Goal: Task Accomplishment & Management: Use online tool/utility

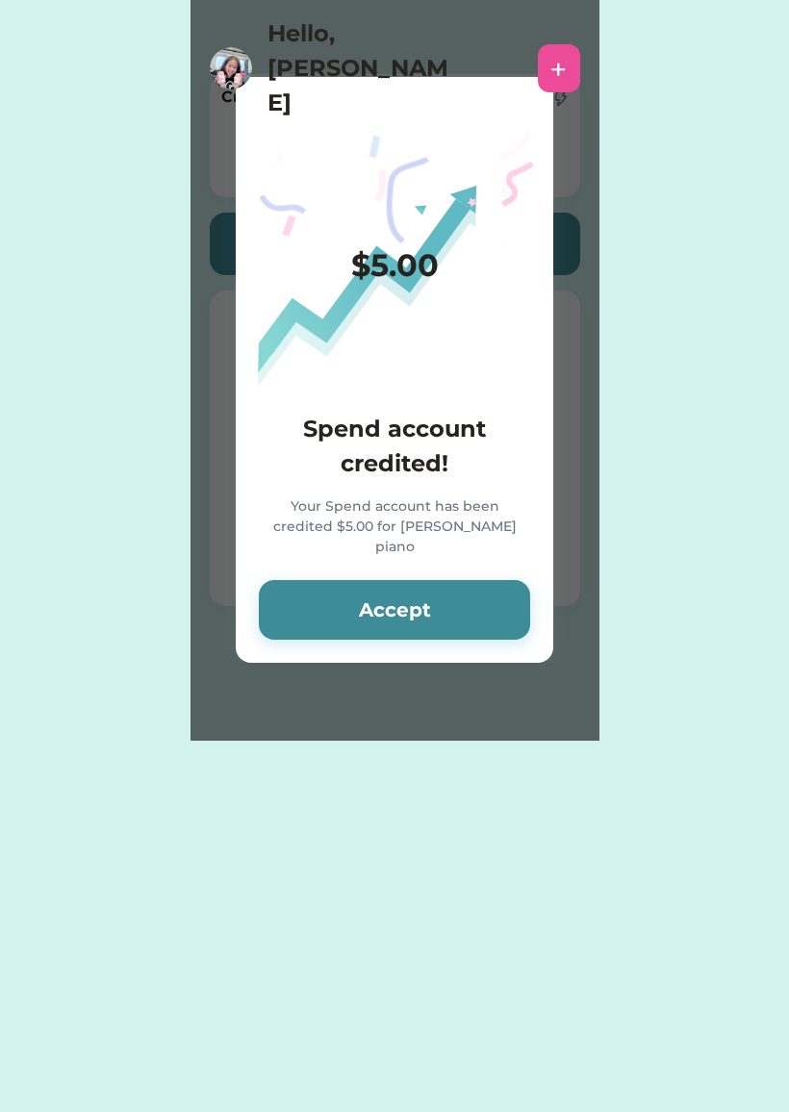
click at [483, 600] on button "Accept" at bounding box center [394, 610] width 271 height 60
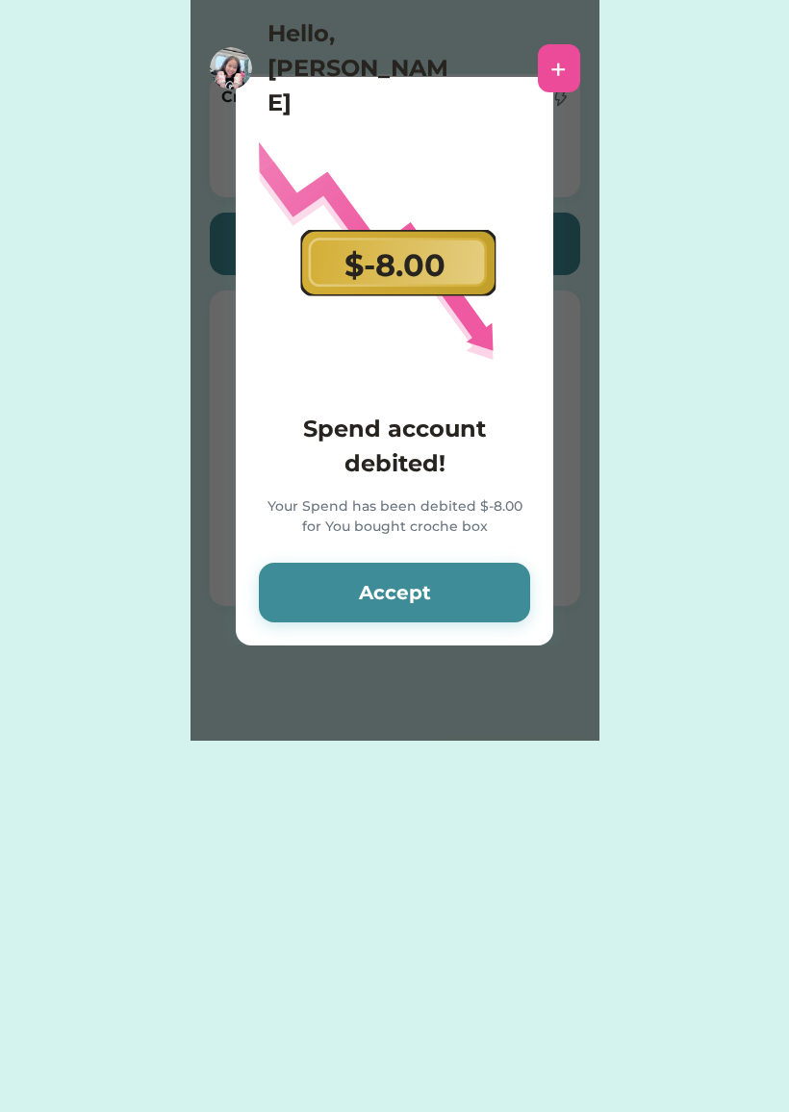
click at [464, 608] on button "Accept" at bounding box center [394, 593] width 271 height 60
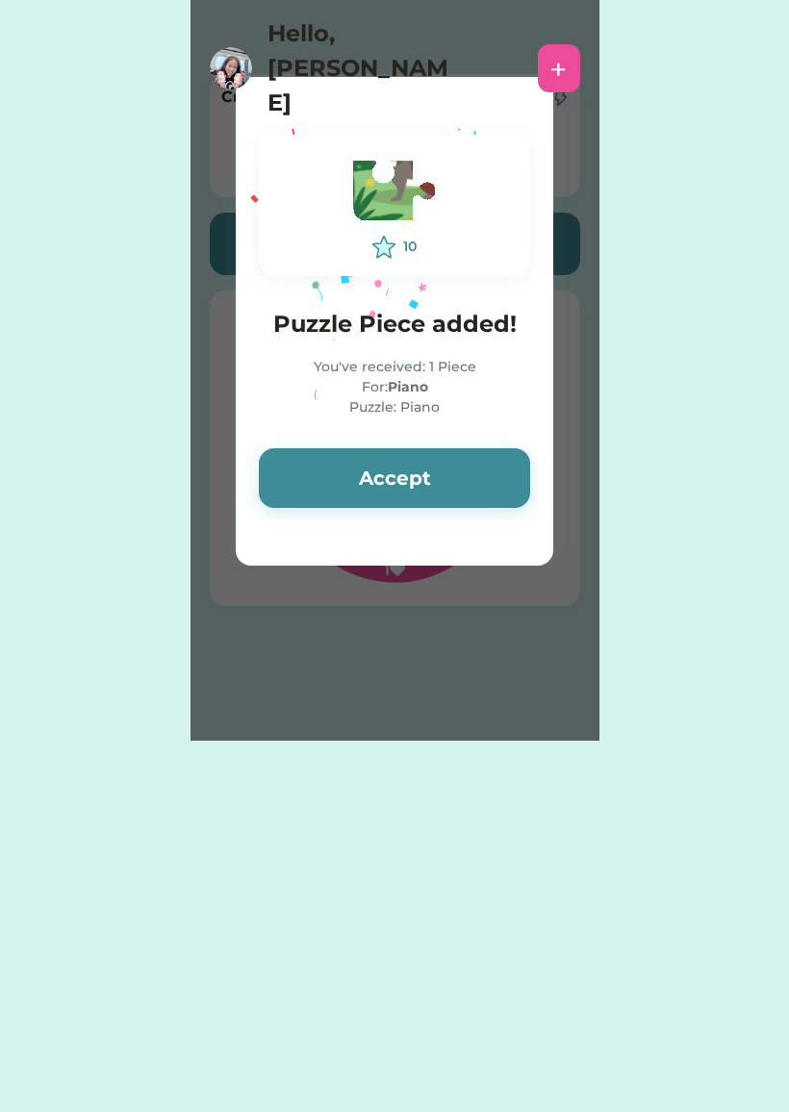
click at [472, 496] on button "Accept" at bounding box center [394, 478] width 271 height 60
click at [468, 486] on button "Accept" at bounding box center [394, 478] width 271 height 60
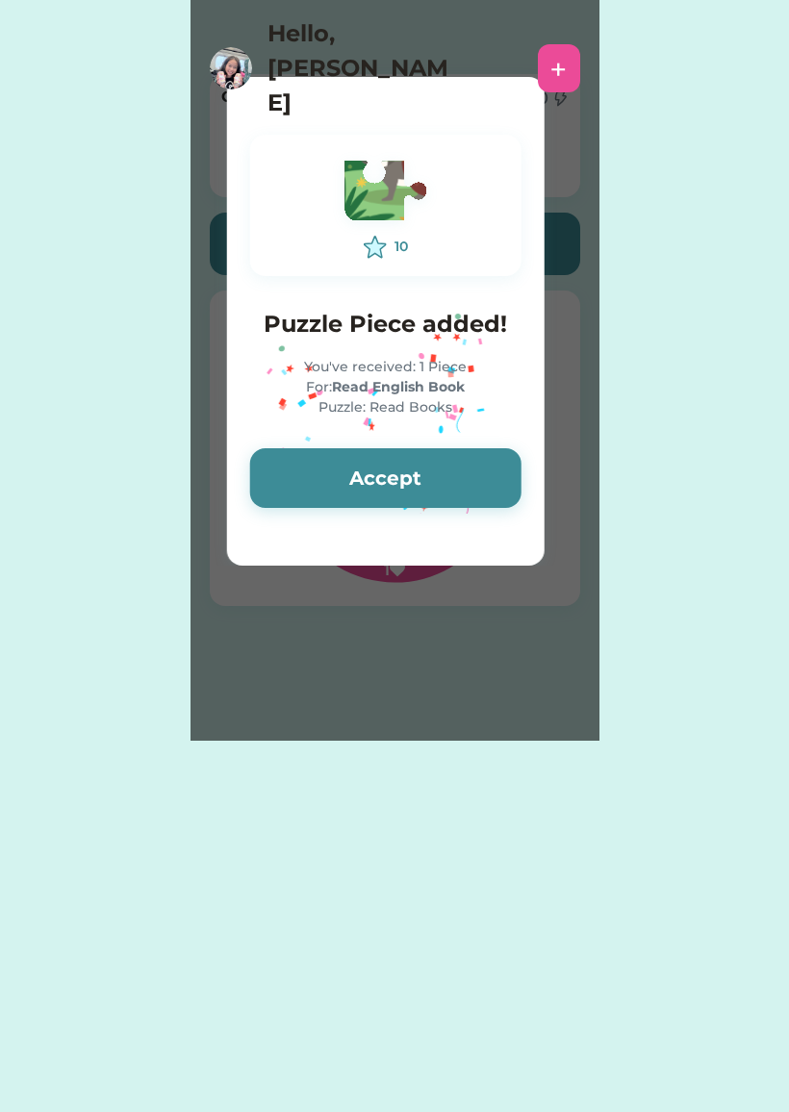
click at [463, 482] on button "Accept" at bounding box center [385, 478] width 271 height 60
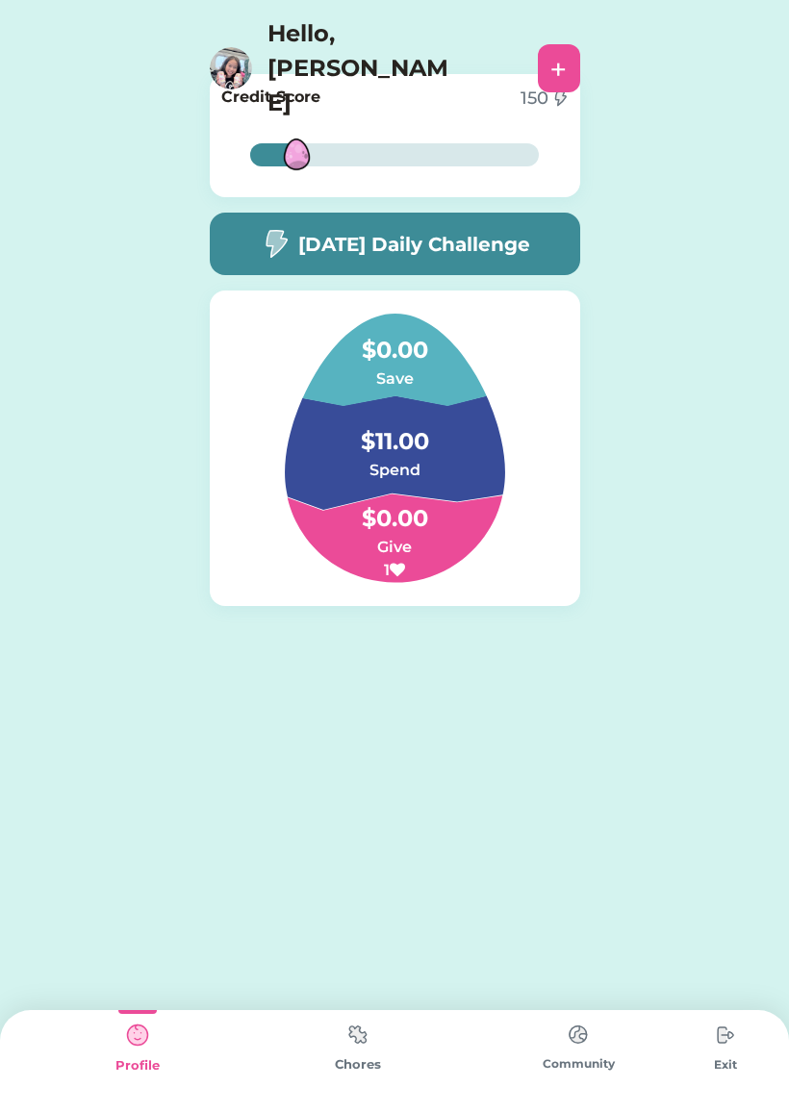
click at [248, 47] on img at bounding box center [231, 68] width 42 height 42
click at [167, 1060] on div "Profile" at bounding box center [137, 1065] width 220 height 19
click at [361, 1041] on img at bounding box center [358, 1035] width 38 height 38
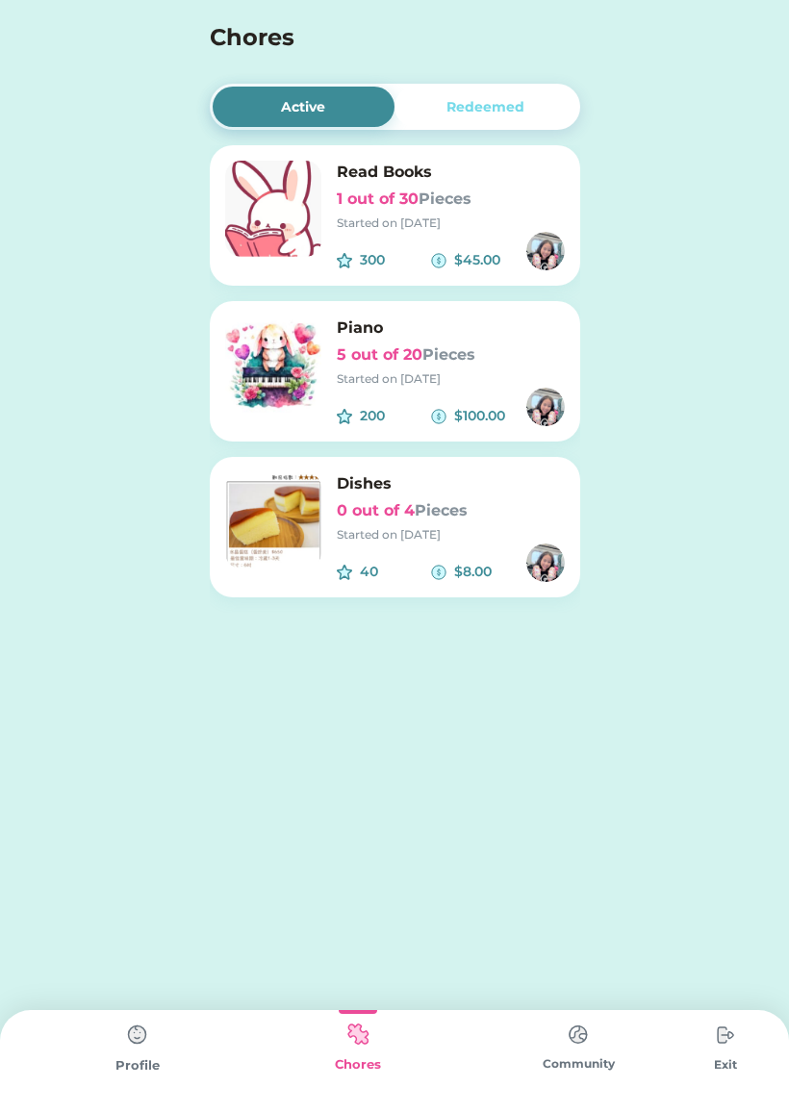
click at [591, 1047] on img at bounding box center [578, 1035] width 38 height 38
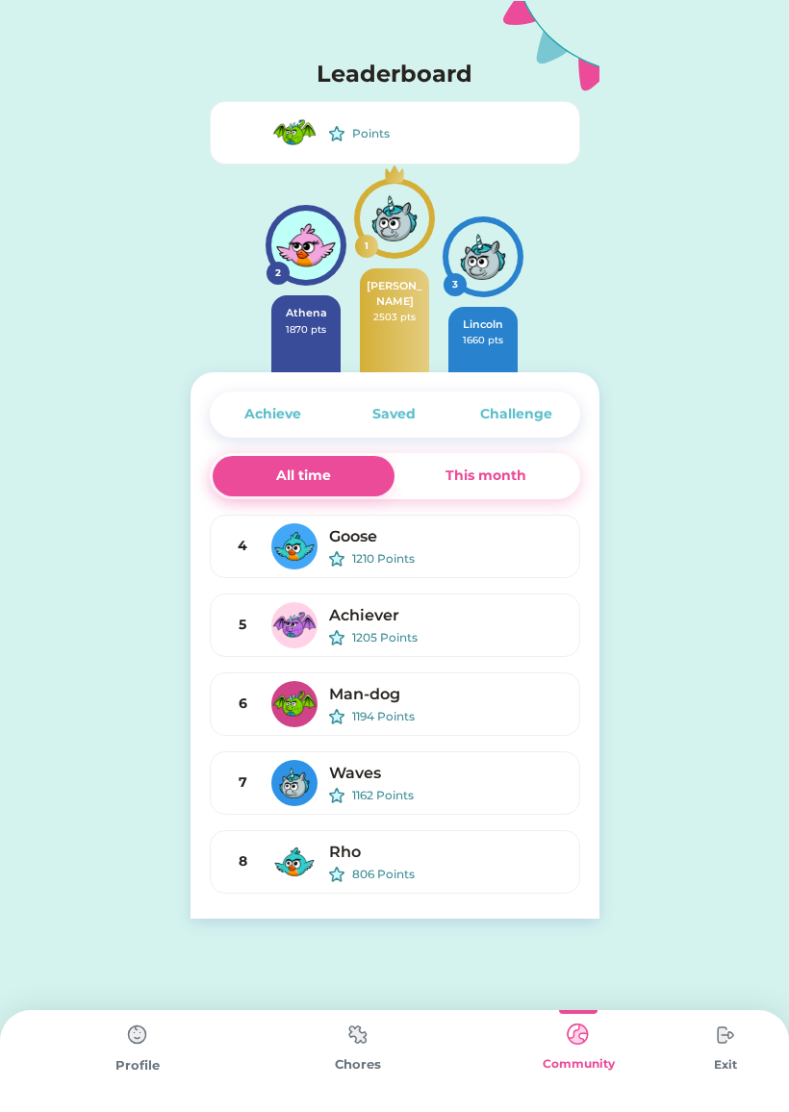
click at [727, 1039] on img at bounding box center [725, 1035] width 38 height 38
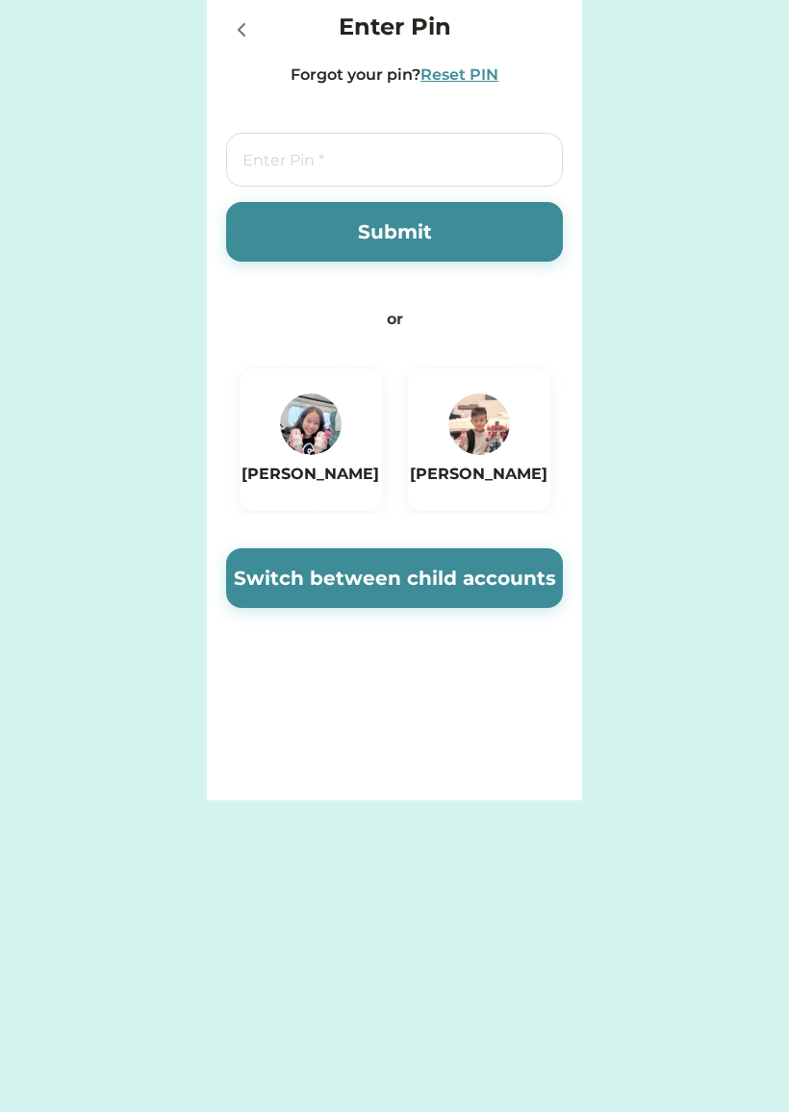
click at [470, 450] on img at bounding box center [479, 425] width 62 height 62
click at [266, 578] on button "Switch between child accounts" at bounding box center [394, 578] width 337 height 60
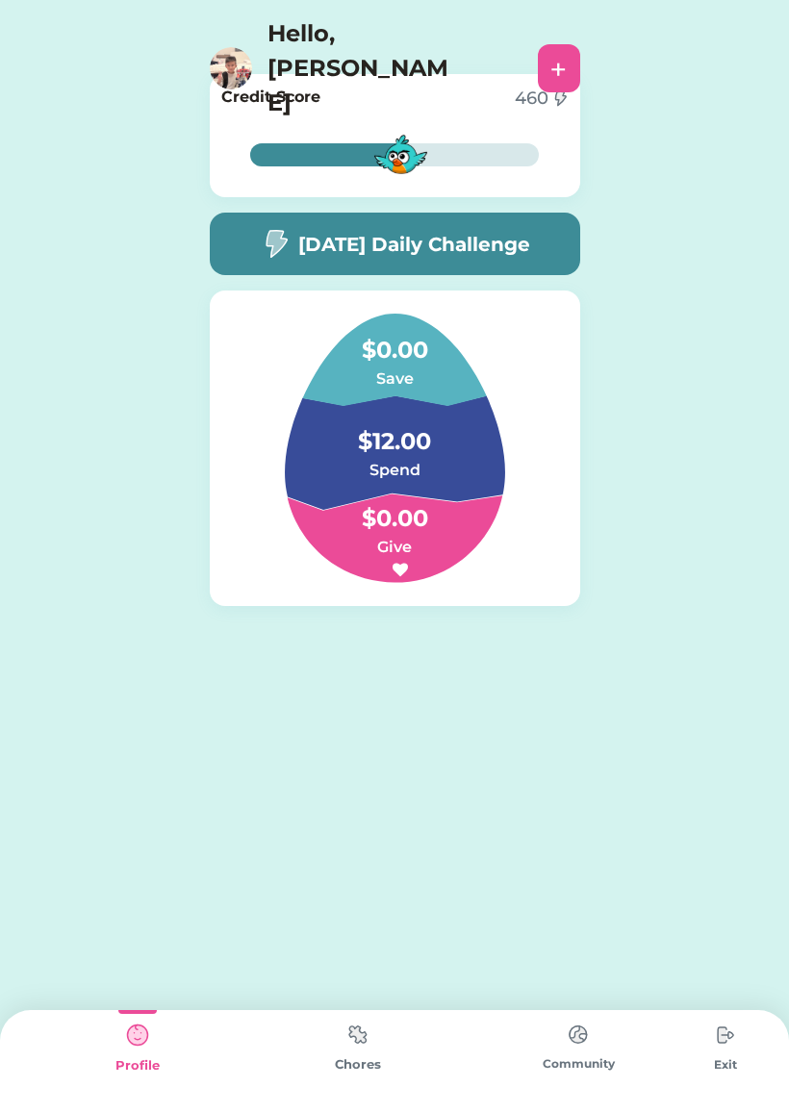
click at [352, 1041] on img at bounding box center [358, 1035] width 38 height 38
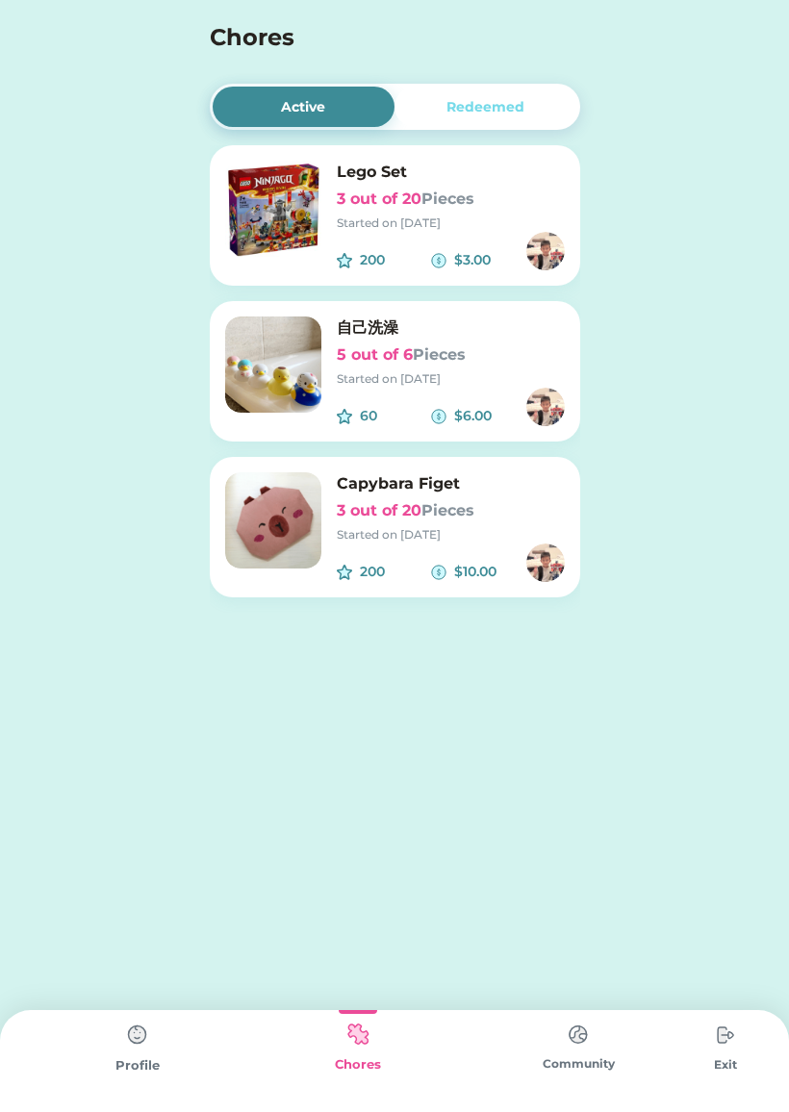
click at [265, 205] on img at bounding box center [273, 209] width 96 height 96
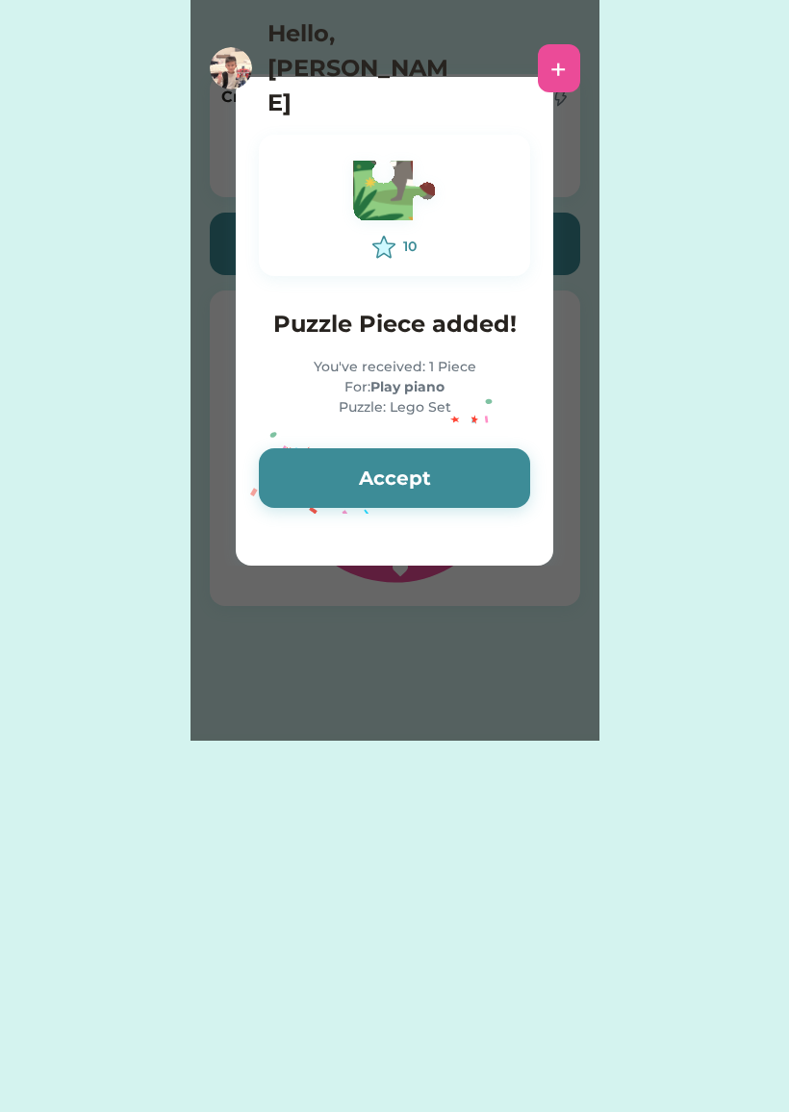
click at [291, 475] on button "Accept" at bounding box center [394, 478] width 271 height 60
click at [368, 470] on button "Accept" at bounding box center [394, 478] width 271 height 60
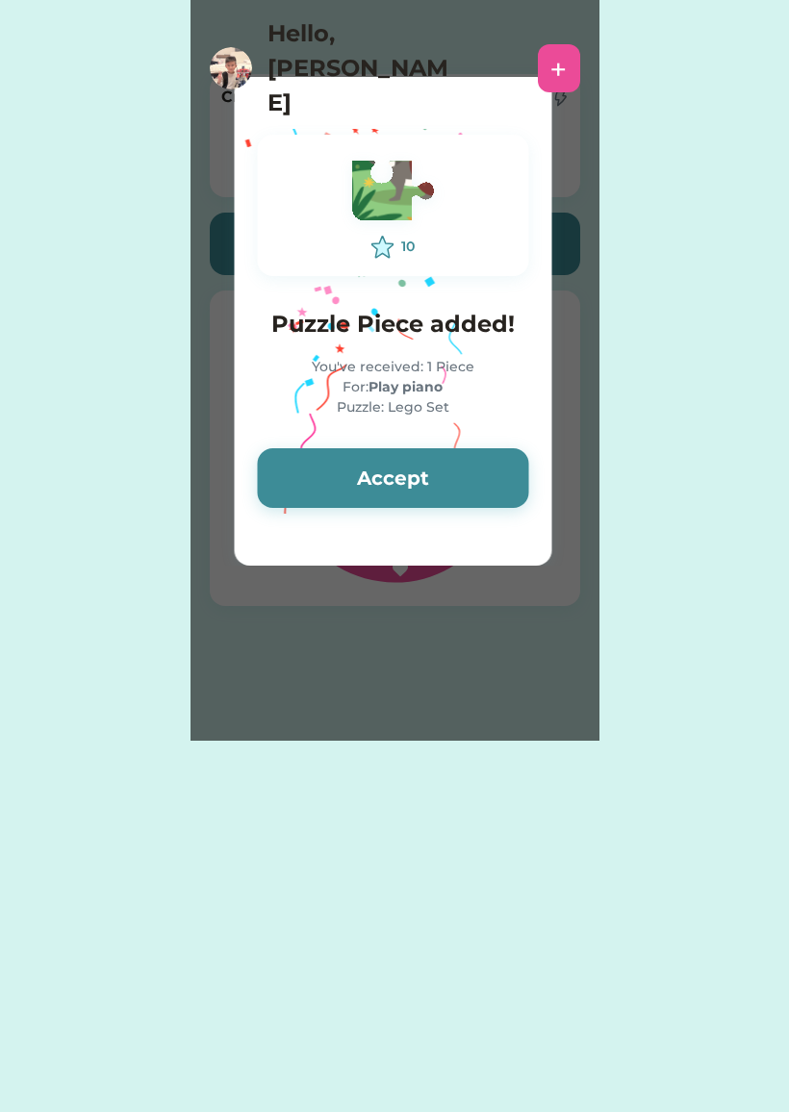
click at [354, 466] on button "Accept" at bounding box center [392, 478] width 271 height 60
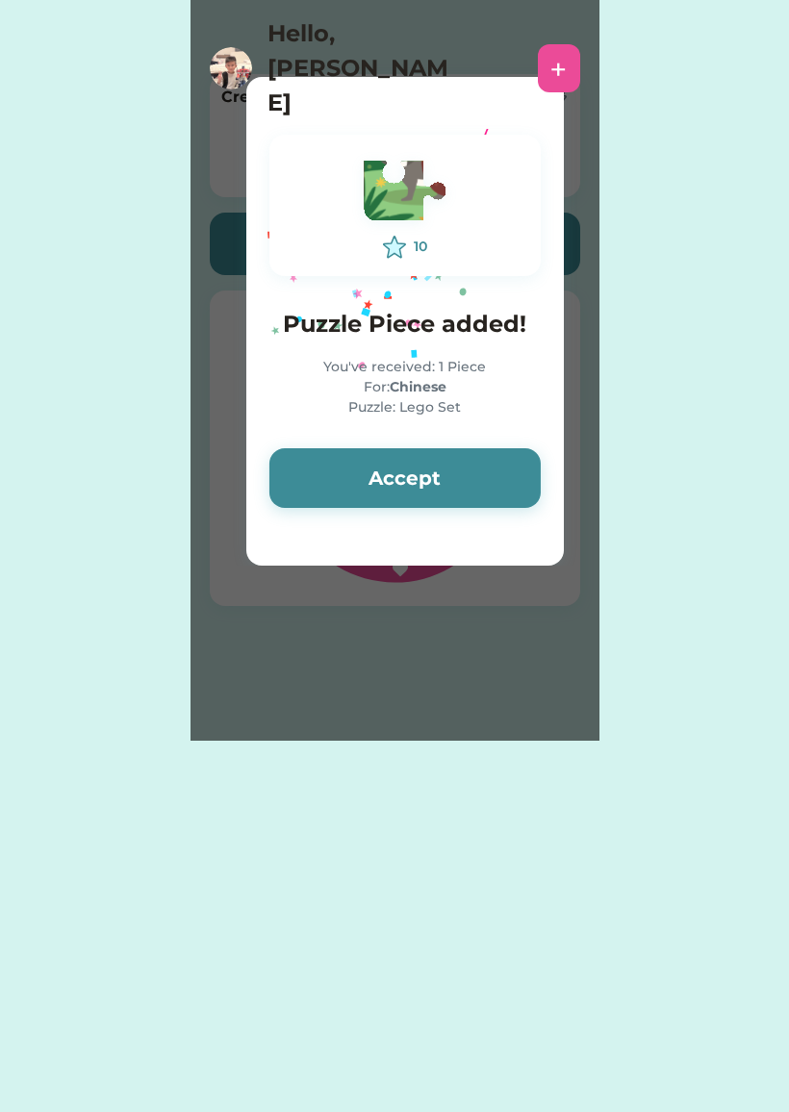
click at [343, 470] on button "Accept" at bounding box center [404, 478] width 271 height 60
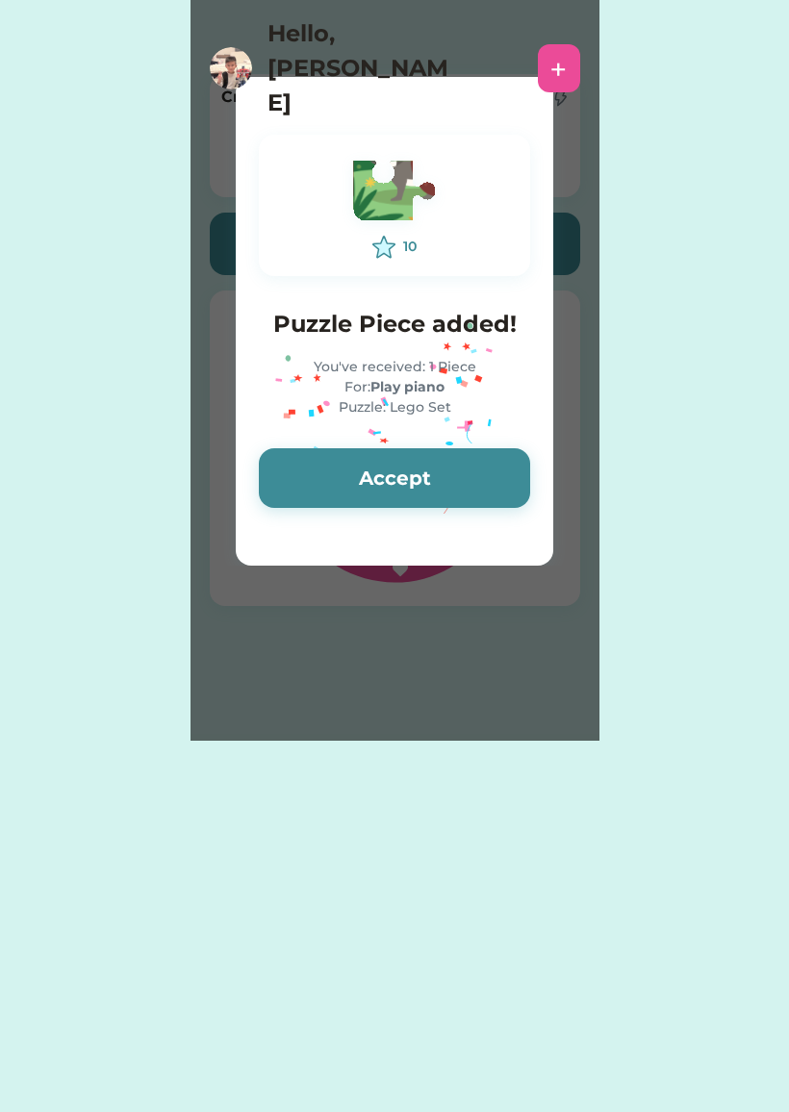
click at [331, 477] on button "Accept" at bounding box center [394, 478] width 271 height 60
click at [372, 482] on button "Accept" at bounding box center [394, 478] width 271 height 60
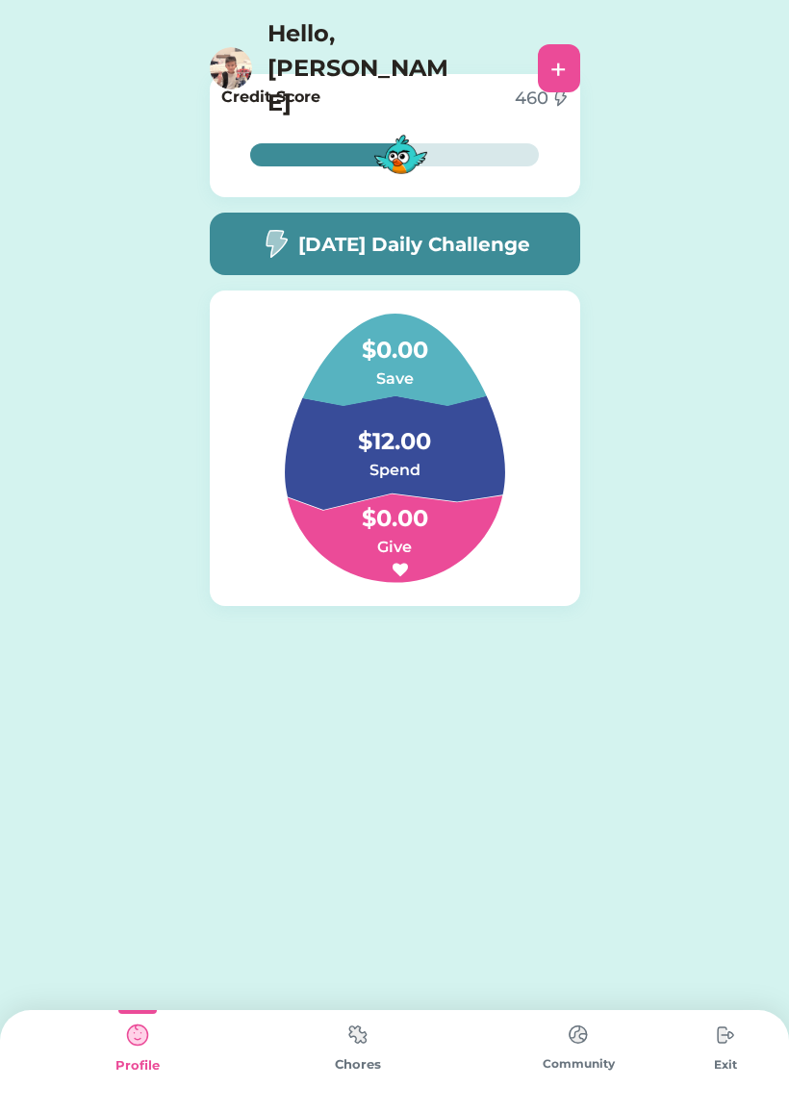
click at [343, 1052] on img at bounding box center [358, 1035] width 38 height 38
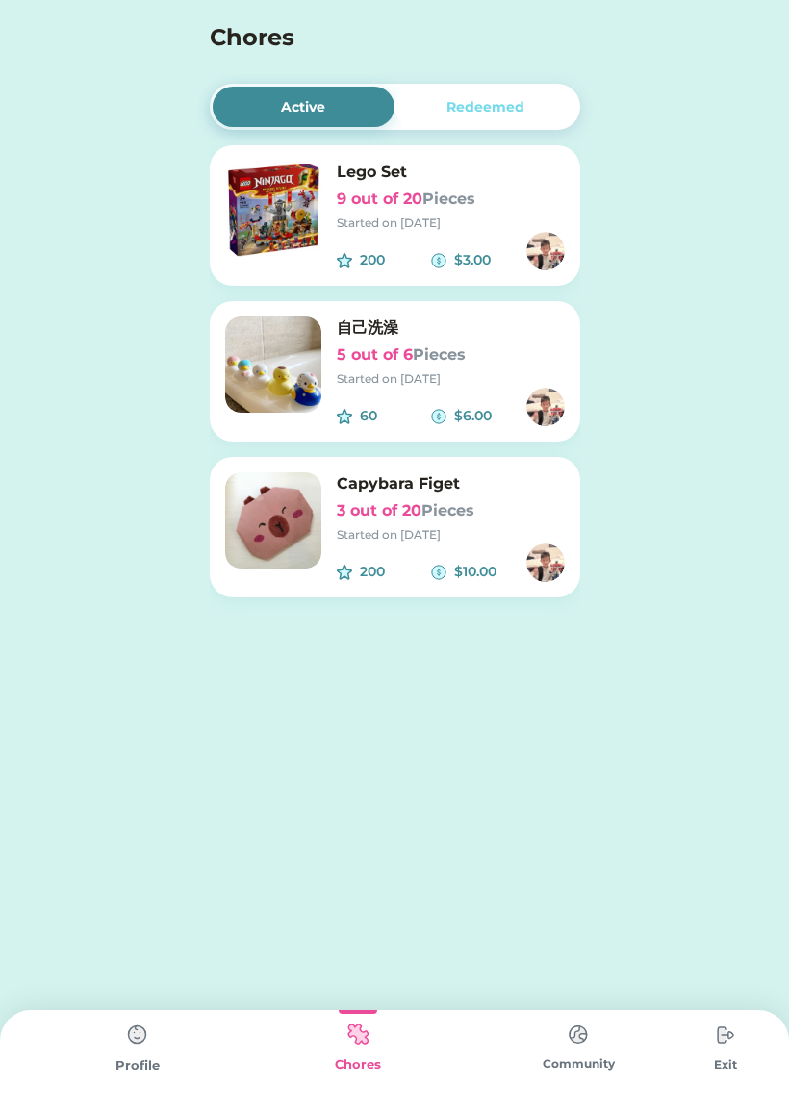
click at [281, 182] on img at bounding box center [273, 209] width 96 height 96
